Goal: Check status: Check status

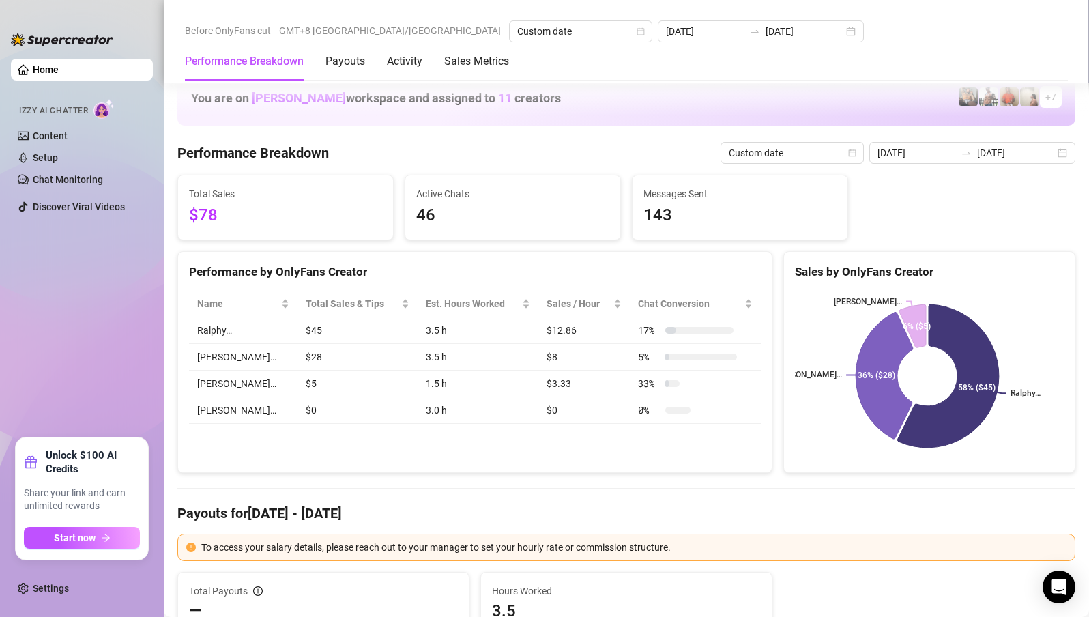
scroll to position [1569, 0]
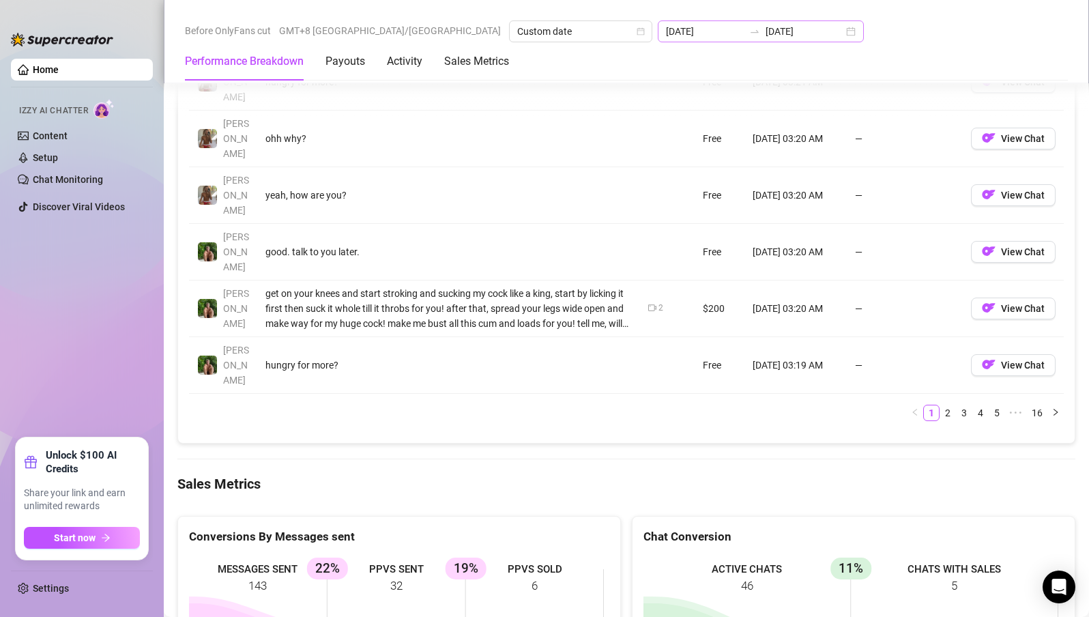
click at [658, 26] on div "[DATE] [DATE]" at bounding box center [761, 31] width 206 height 22
click at [666, 29] on input "[DATE]" at bounding box center [705, 31] width 78 height 15
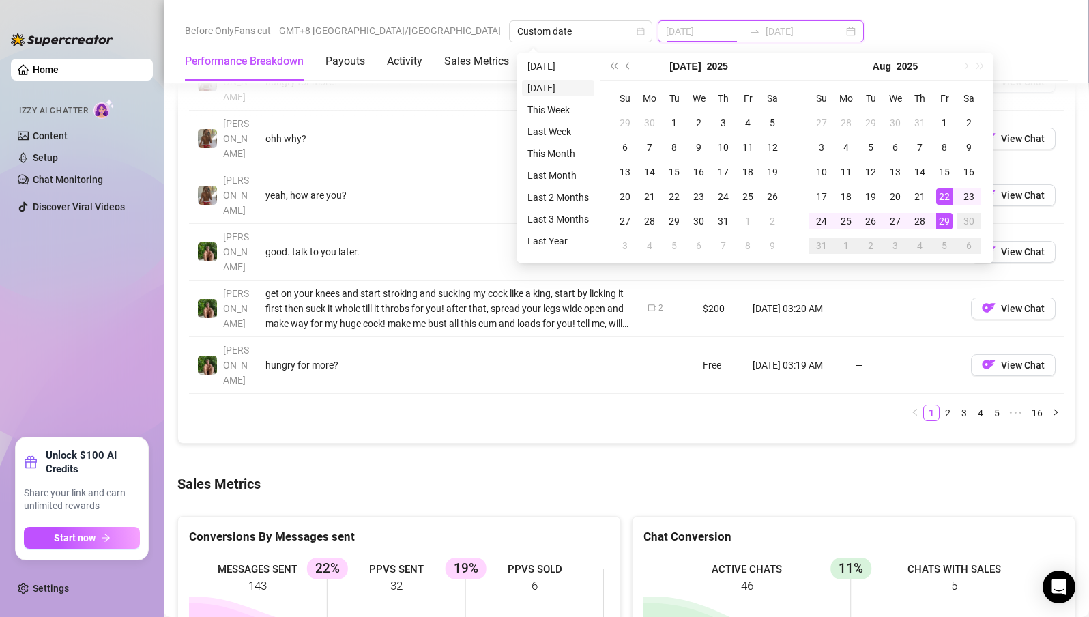
type input "[DATE]"
click at [555, 63] on li "[DATE]" at bounding box center [558, 66] width 72 height 16
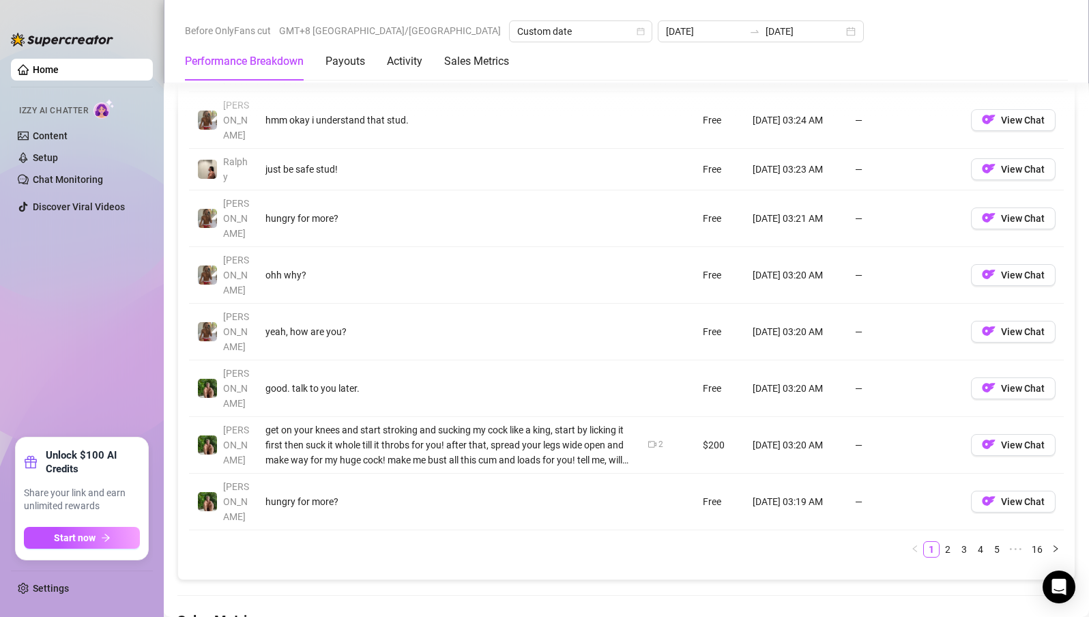
scroll to position [1364, 0]
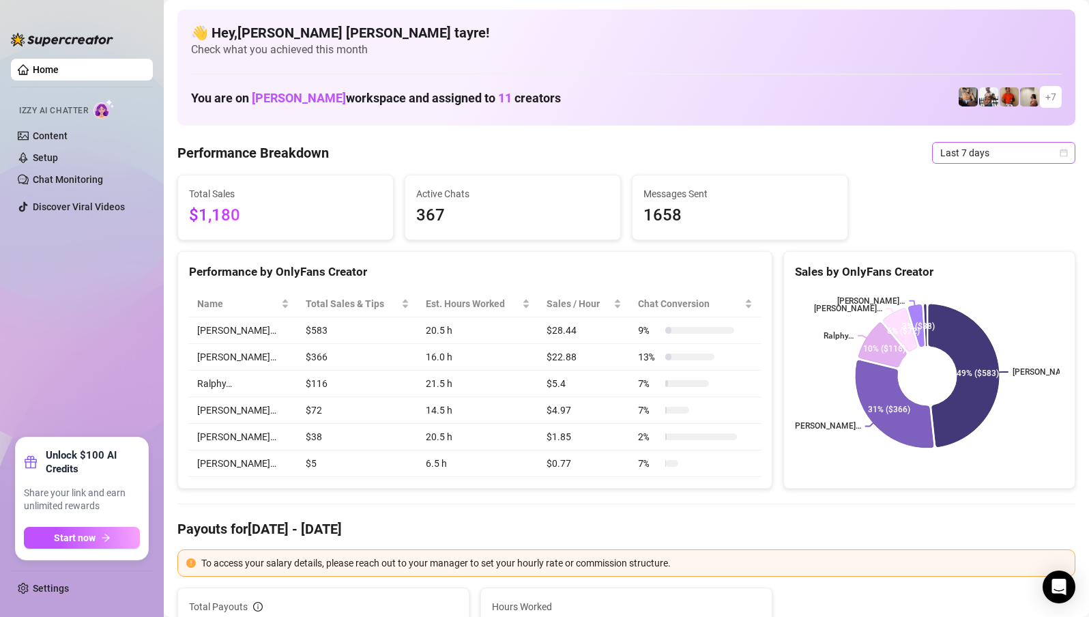
click at [979, 154] on span "Last 7 days" at bounding box center [1003, 153] width 127 height 20
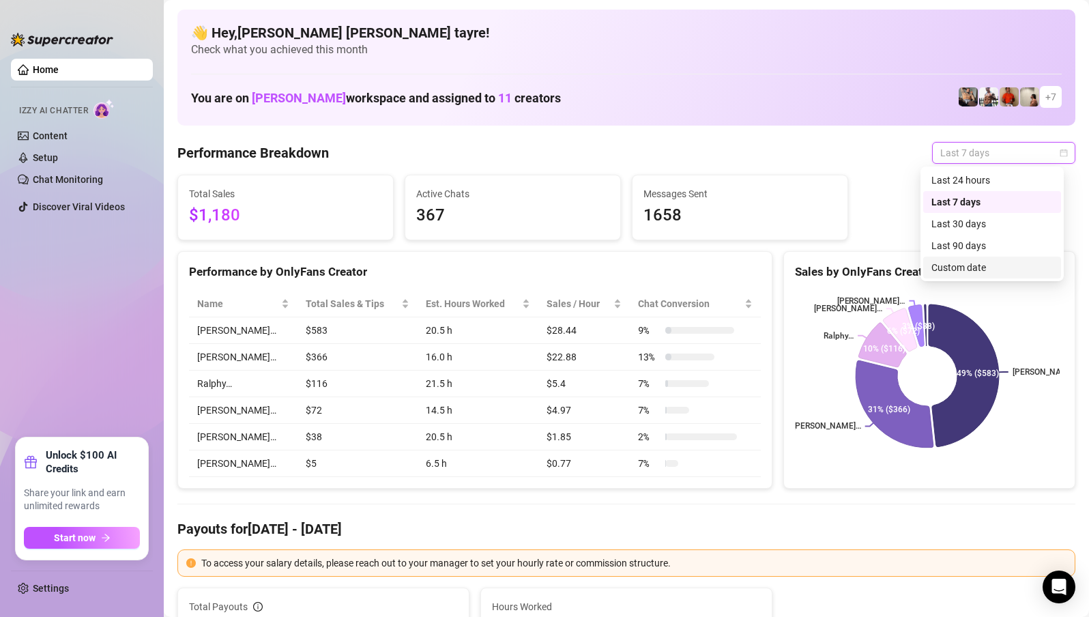
click at [937, 264] on div "Custom date" at bounding box center [991, 267] width 121 height 15
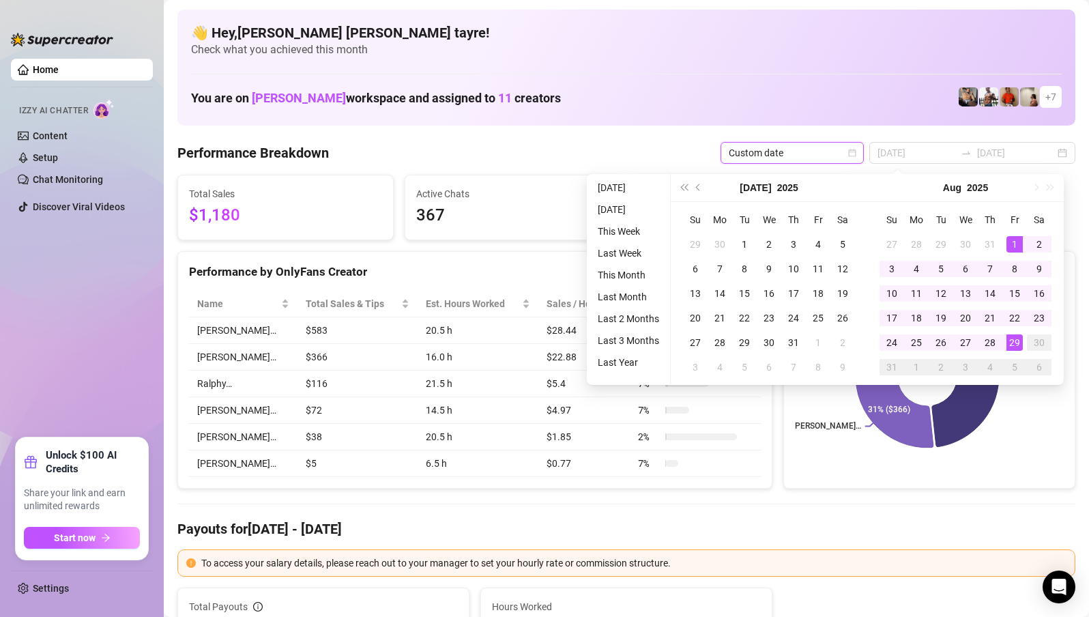
type input "[DATE]"
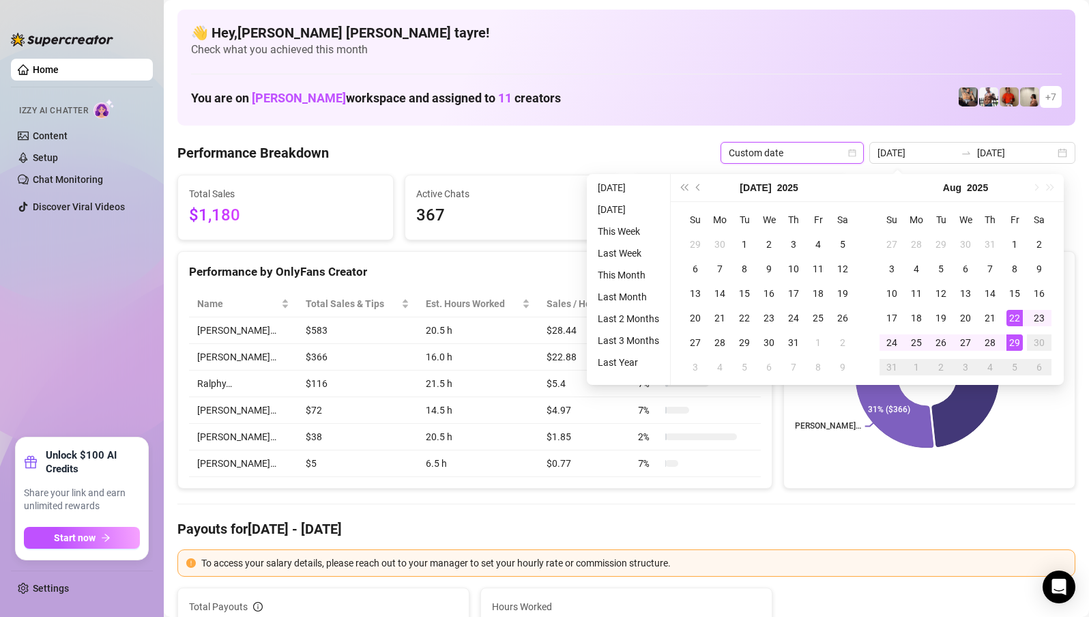
click at [631, 184] on li "[DATE]" at bounding box center [628, 187] width 72 height 16
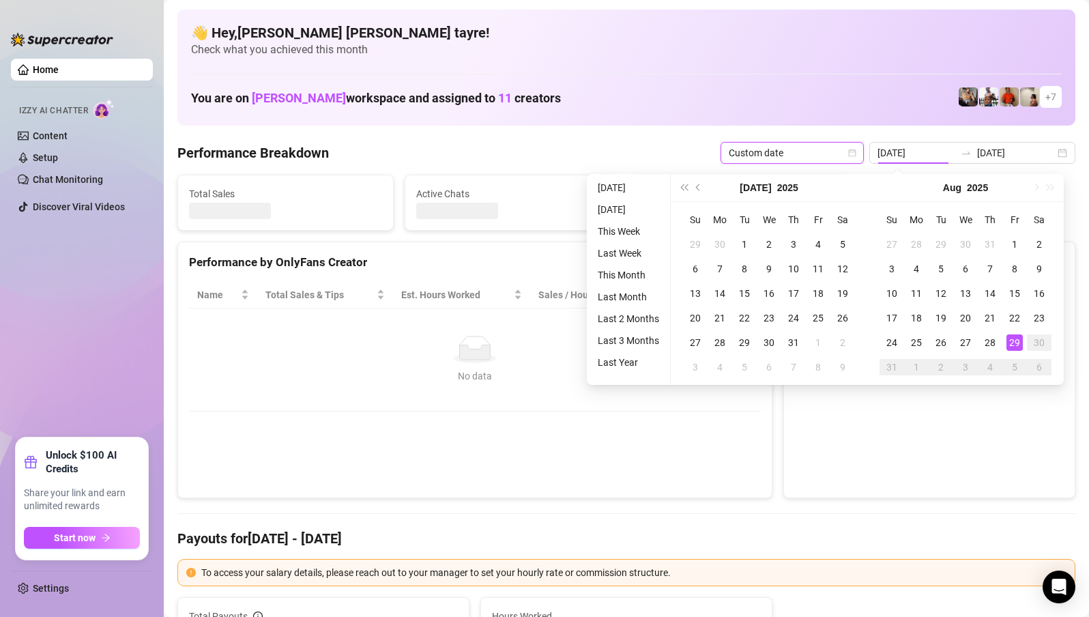
type input "[DATE]"
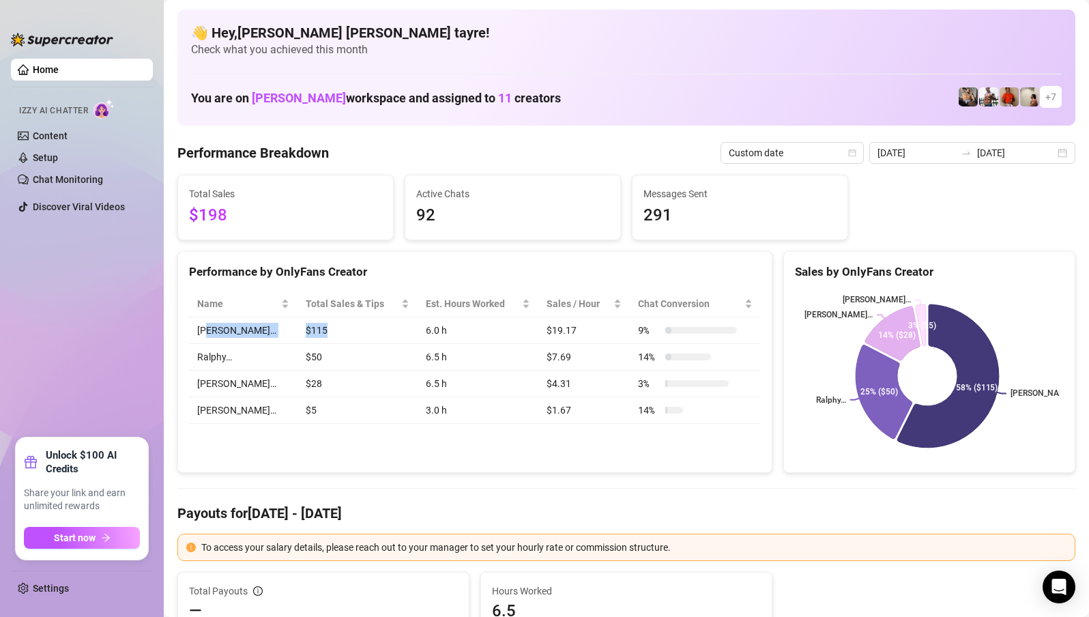
drag, startPoint x: 309, startPoint y: 328, endPoint x: 212, endPoint y: 332, distance: 96.9
click at [212, 332] on tr "Wayne… $115 6.0 h $19.17 9 %" at bounding box center [475, 330] width 572 height 27
click at [207, 329] on td "[PERSON_NAME]…" at bounding box center [243, 330] width 108 height 27
drag, startPoint x: 194, startPoint y: 330, endPoint x: 231, endPoint y: 330, distance: 36.2
click at [231, 330] on td "[PERSON_NAME]…" at bounding box center [243, 330] width 108 height 27
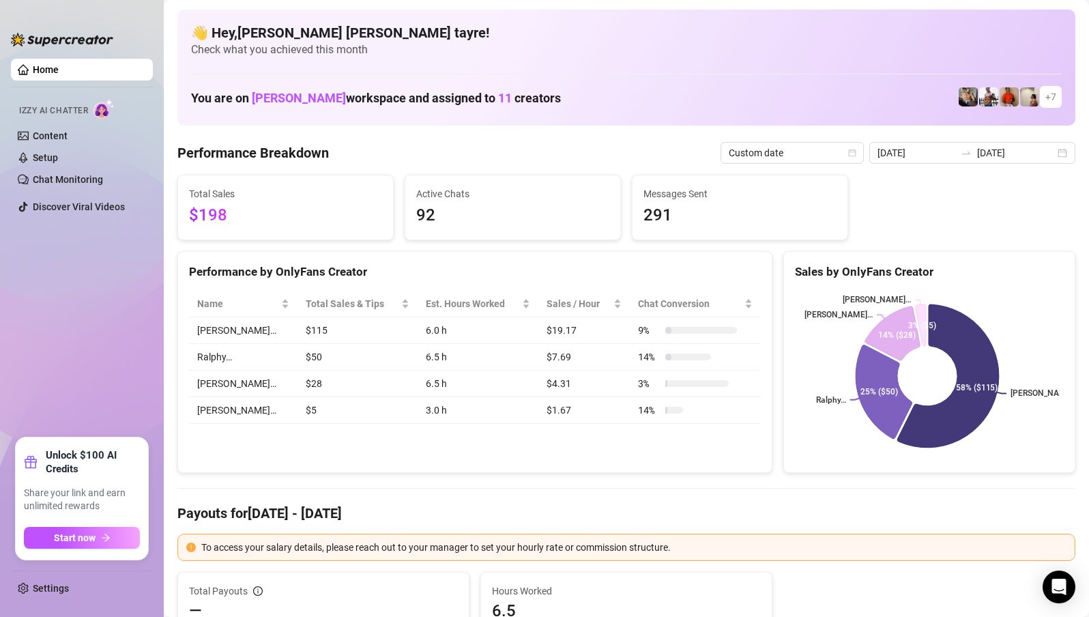
click at [380, 390] on td "$28" at bounding box center [357, 383] width 120 height 27
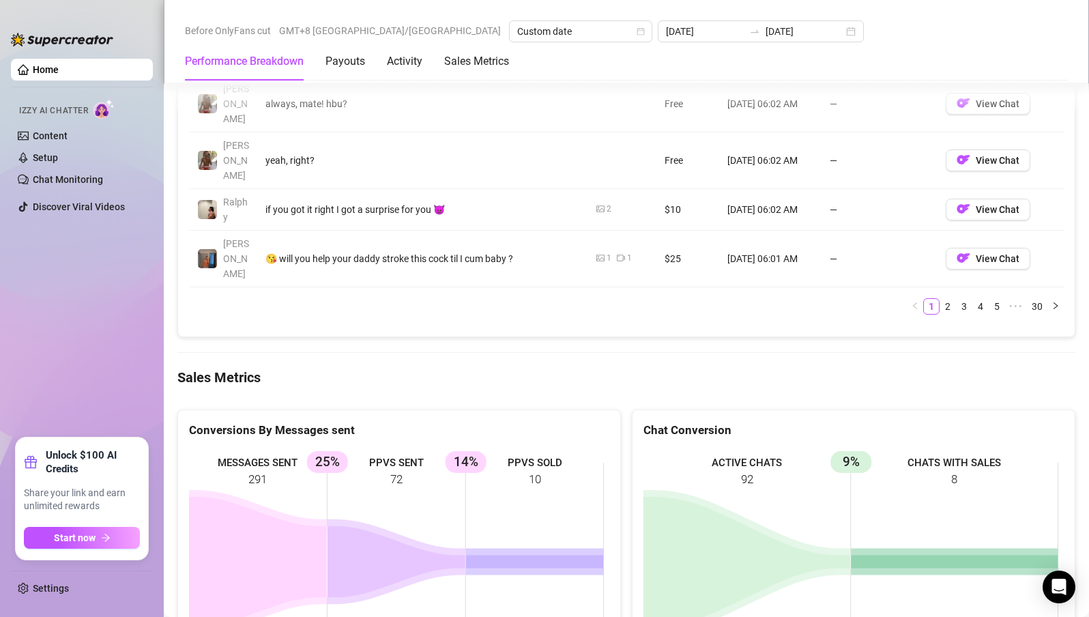
scroll to position [1774, 0]
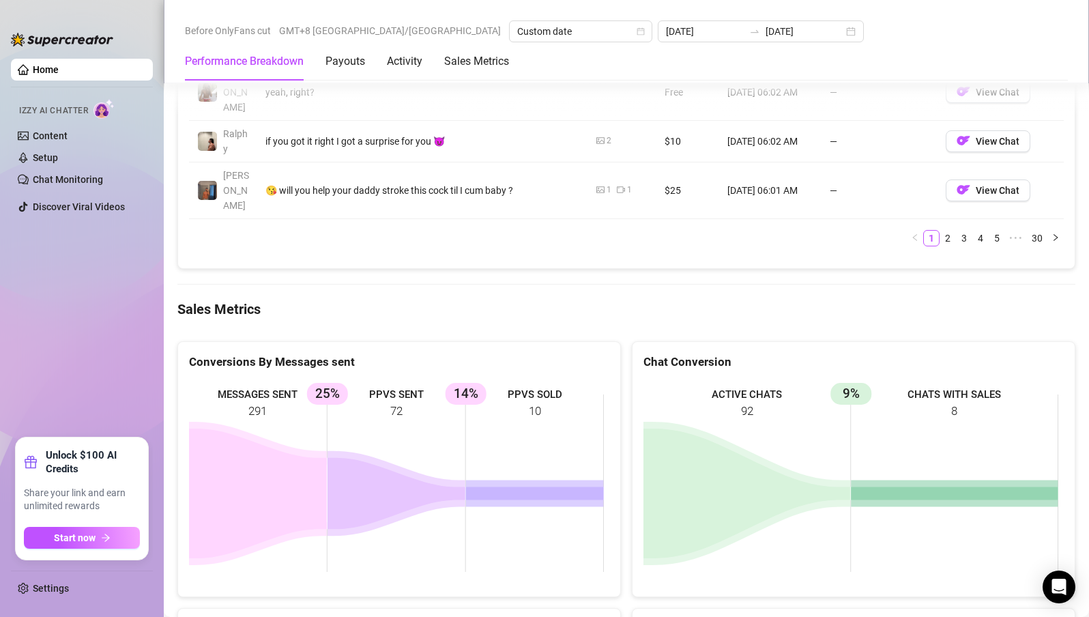
click at [129, 281] on ul "Home Izzy AI Chatter Content Setup Chat Monitoring Discover Viral Videos" at bounding box center [82, 242] width 142 height 379
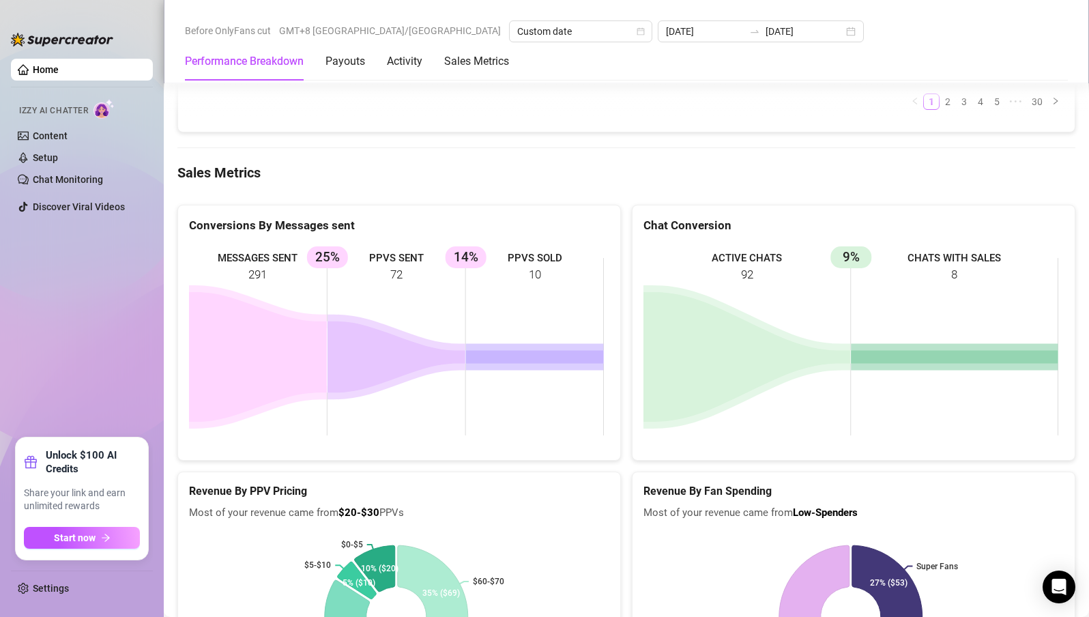
scroll to position [1842, 0]
